Goal: Information Seeking & Learning: Learn about a topic

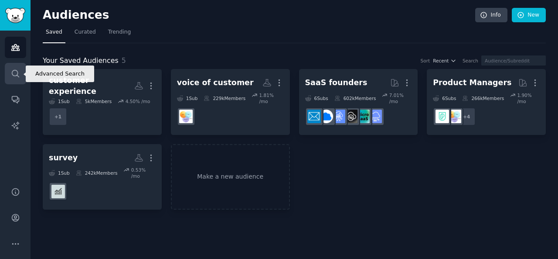
click at [15, 72] on icon "Sidebar" at bounding box center [15, 73] width 9 height 9
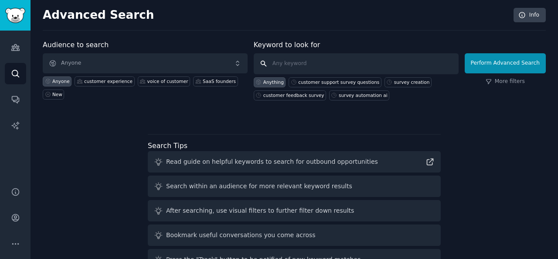
click at [289, 67] on input "text" at bounding box center [356, 63] width 205 height 21
type input "software survey"
click button "Perform Advanced Search" at bounding box center [505, 63] width 81 height 20
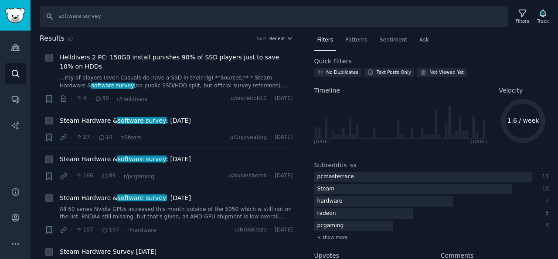
click at [283, 36] on button "Recent" at bounding box center [282, 38] width 24 height 6
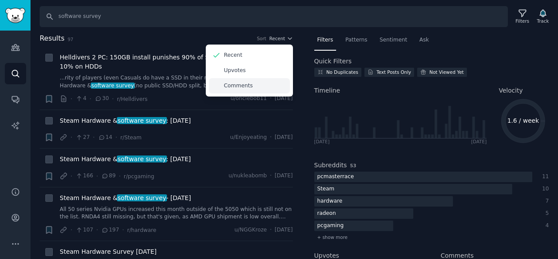
click at [233, 82] on p "Comments" at bounding box center [238, 86] width 29 height 8
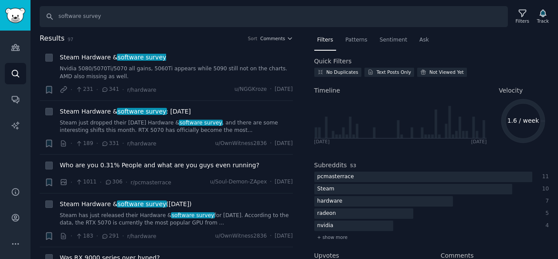
click at [327, 42] on span "Filters" at bounding box center [325, 40] width 16 height 8
click at [384, 36] on span "Sentiment" at bounding box center [393, 40] width 27 height 8
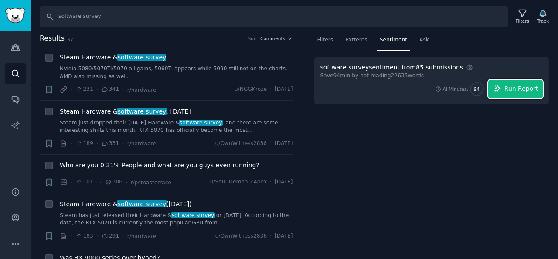
click at [512, 92] on span "Run Report" at bounding box center [522, 88] width 34 height 9
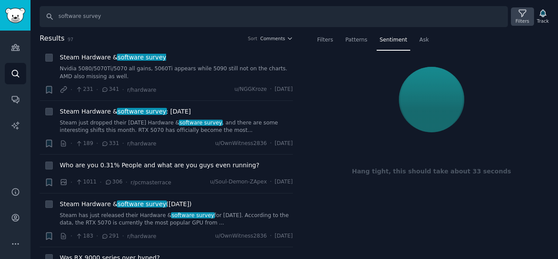
click at [526, 12] on icon at bounding box center [522, 13] width 7 height 7
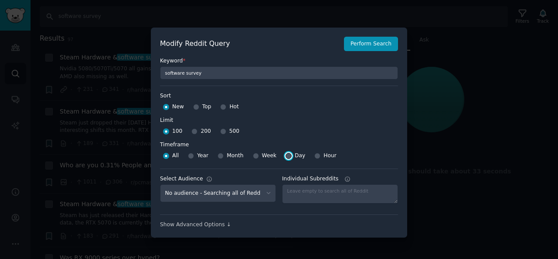
click at [286, 156] on input "Day" at bounding box center [289, 156] width 6 height 6
radio input "true"
click at [253, 195] on select "No audience - Searching all of Reddit SaaS founders - 6 Subreddits Product Mana…" at bounding box center [218, 193] width 116 height 18
select select "496977a4d8"
click at [160, 184] on select "No audience - Searching all of Reddit SaaS founders - 6 Subreddits Product Mana…" at bounding box center [218, 193] width 116 height 18
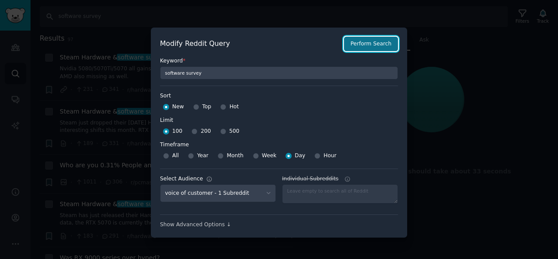
click at [369, 43] on button "Perform Search" at bounding box center [371, 44] width 54 height 15
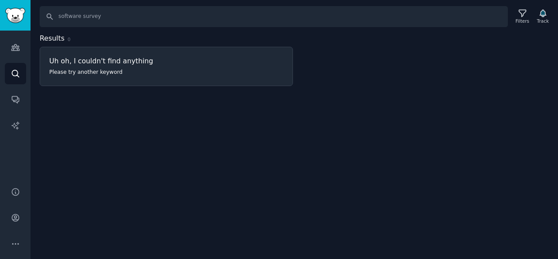
drag, startPoint x: 288, startPoint y: 37, endPoint x: 193, endPoint y: 34, distance: 95.5
click at [288, 37] on h2 "Results 0" at bounding box center [166, 38] width 253 height 11
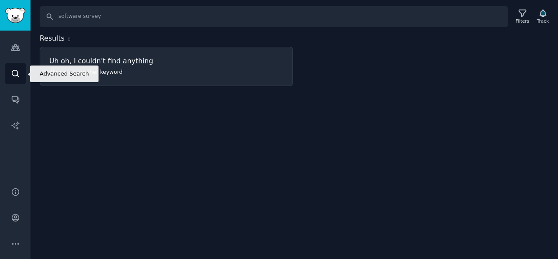
click at [20, 74] on icon "Sidebar" at bounding box center [15, 73] width 9 height 9
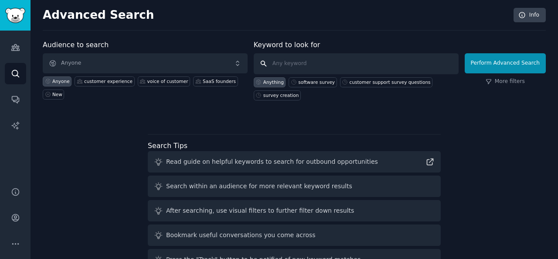
click at [290, 63] on input "text" at bounding box center [356, 63] width 205 height 21
type input "google form survey"
click button "Perform Advanced Search" at bounding box center [505, 63] width 81 height 20
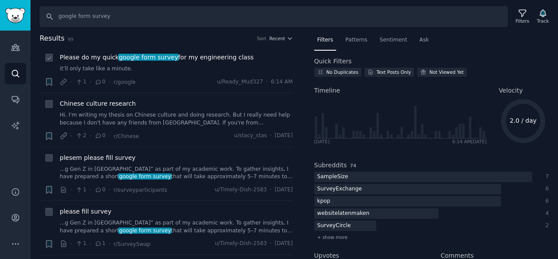
click at [179, 75] on div "Please do my quick google form survey for my engineering class it’ll only take …" at bounding box center [176, 70] width 233 height 34
click at [143, 56] on span "google form survey" at bounding box center [148, 57] width 61 height 7
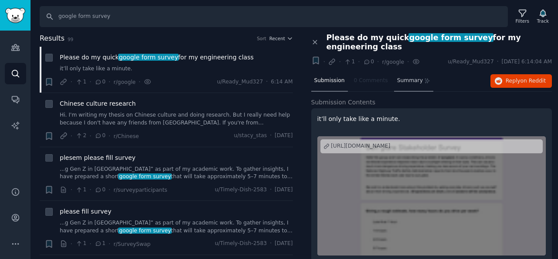
click at [397, 80] on span "Summary" at bounding box center [410, 81] width 26 height 8
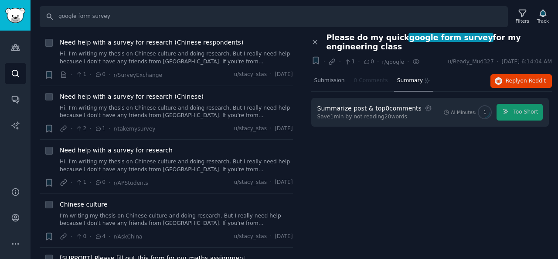
scroll to position [1003, 0]
